Goal: Task Accomplishment & Management: Use online tool/utility

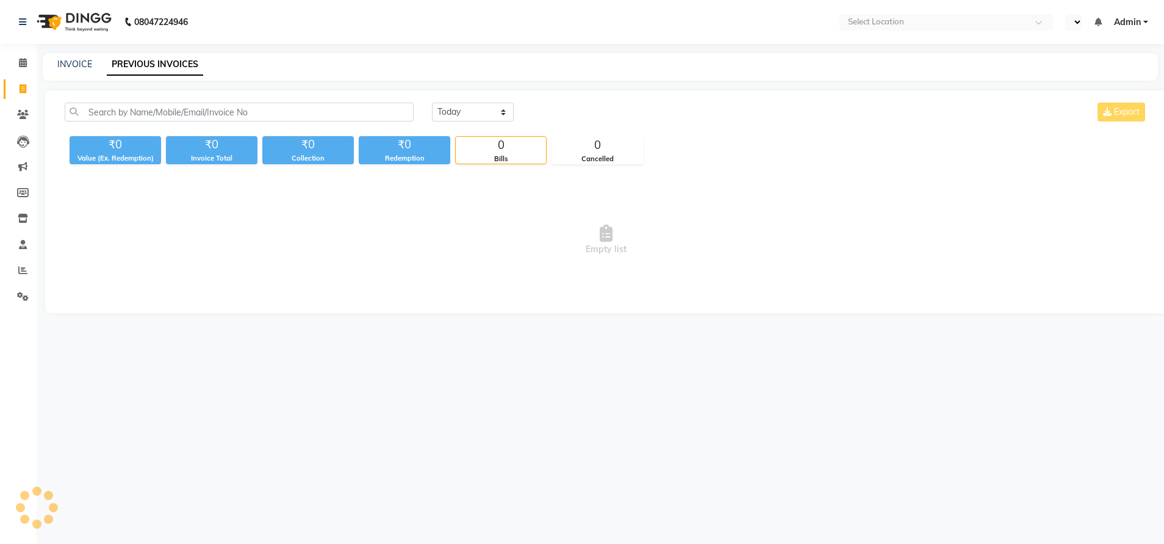
select select "en"
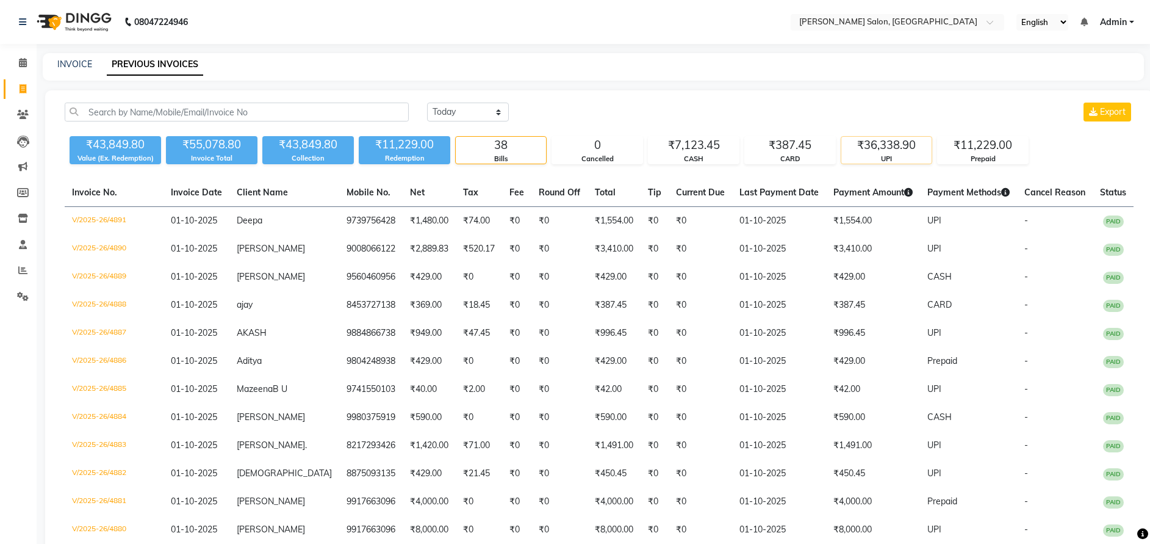
click at [899, 157] on div "UPI" at bounding box center [886, 159] width 90 height 10
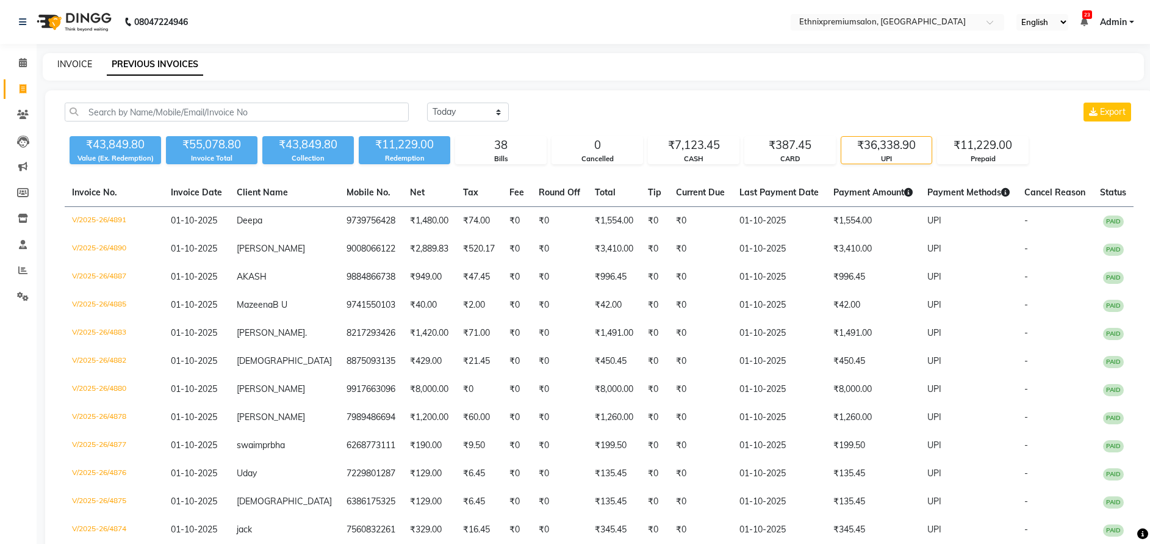
click at [82, 65] on link "INVOICE" at bounding box center [74, 64] width 35 height 11
select select "service"
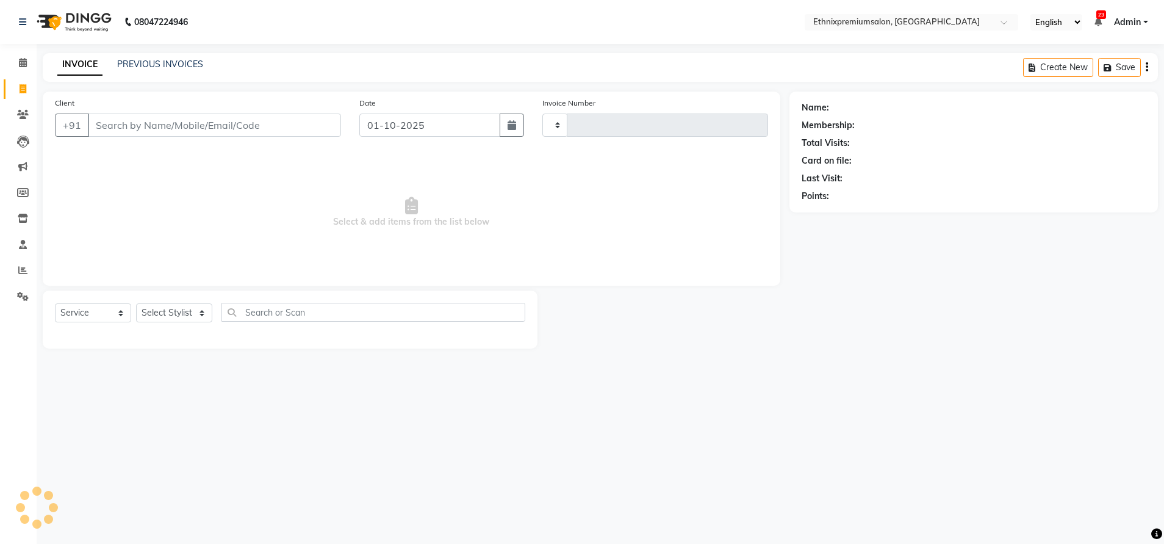
type input "11051"
select select "3625"
click at [151, 60] on link "PREVIOUS INVOICES" at bounding box center [160, 64] width 86 height 11
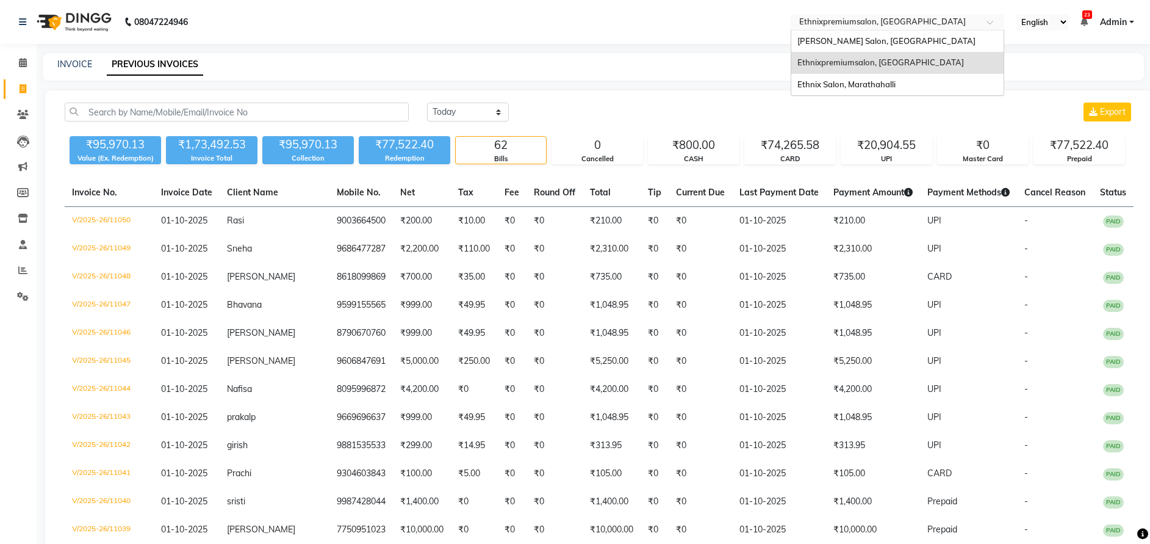
click at [830, 22] on input "text" at bounding box center [885, 23] width 177 height 12
click at [830, 39] on span "[PERSON_NAME] Salon, [GEOGRAPHIC_DATA]" at bounding box center [886, 41] width 178 height 10
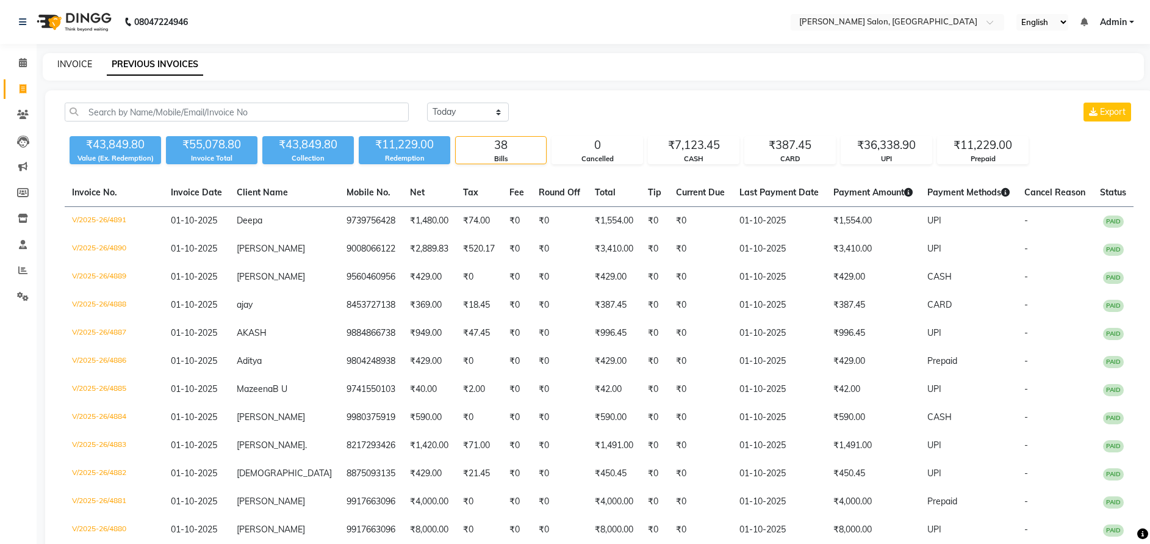
click at [73, 59] on link "INVOICE" at bounding box center [74, 64] width 35 height 11
select select "service"
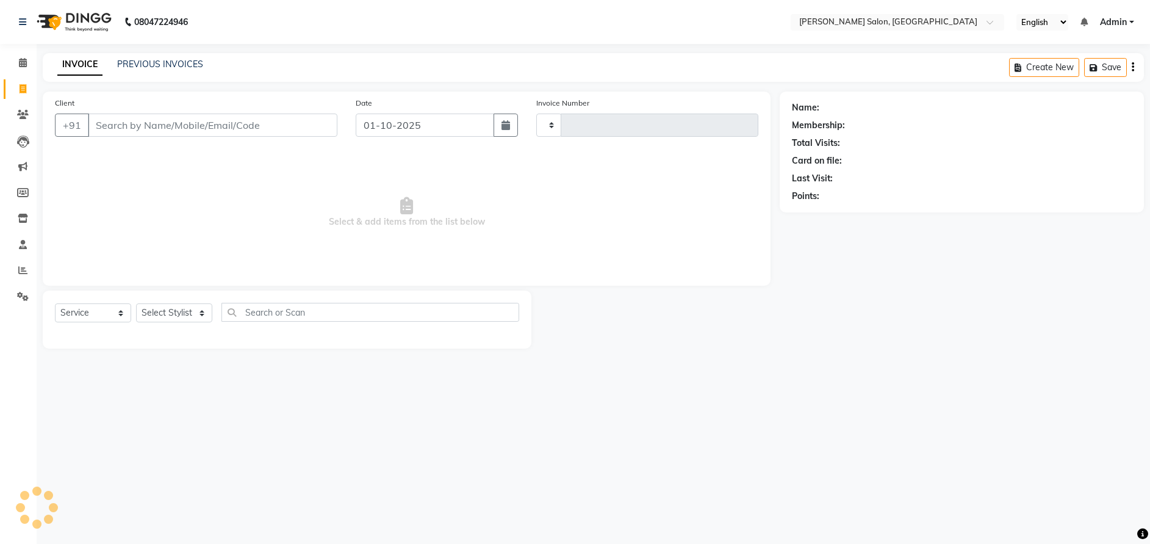
type input "4892"
select select "4781"
click at [145, 65] on link "PREVIOUS INVOICES" at bounding box center [160, 64] width 86 height 11
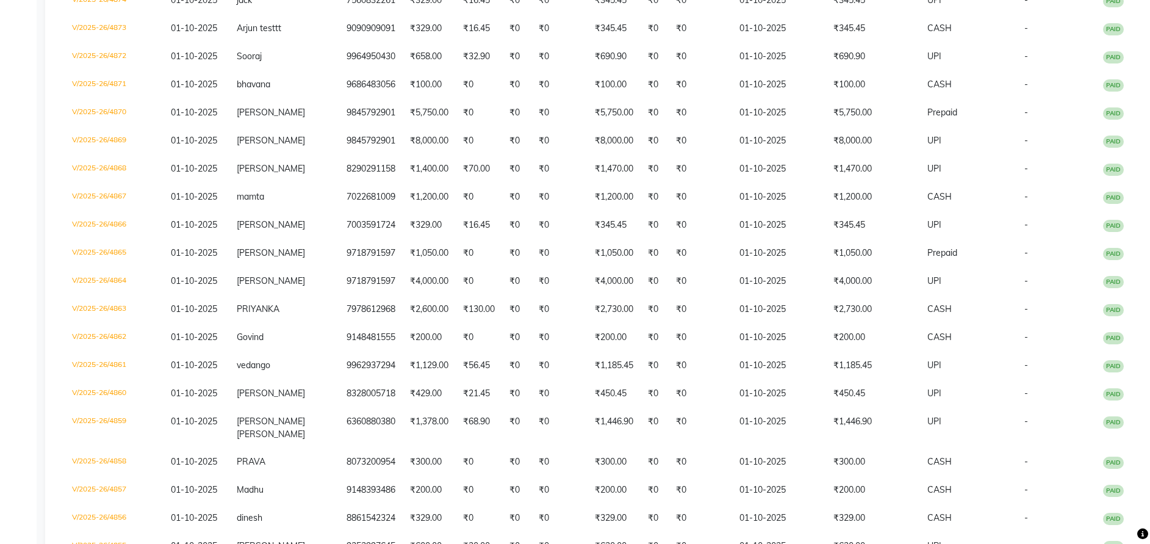
scroll to position [821, 0]
